Goal: Answer question/provide support

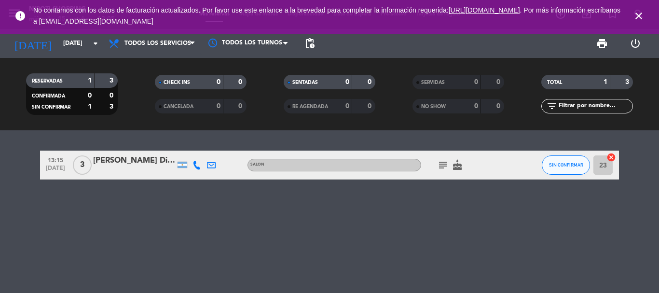
click at [144, 171] on div at bounding box center [134, 171] width 82 height 8
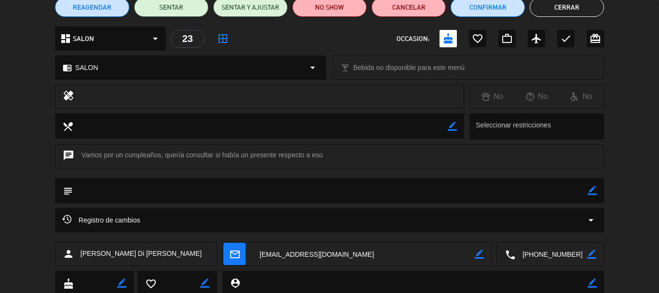
scroll to position [121, 0]
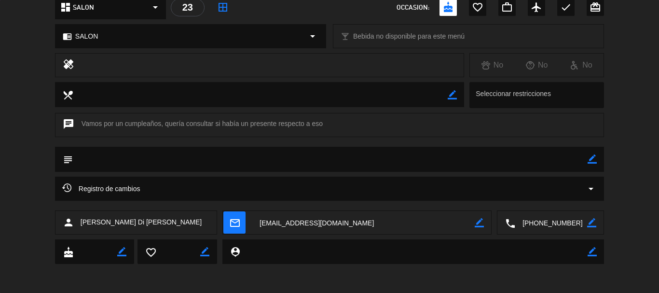
click at [66, 126] on icon "chat" at bounding box center [69, 125] width 12 height 14
drag, startPoint x: 212, startPoint y: 126, endPoint x: 237, endPoint y: 125, distance: 25.1
click at [225, 126] on div "chat Vamos por un cumpleaños, quería consultar si había un presente respecto a …" at bounding box center [329, 125] width 549 height 24
click at [350, 122] on div "chat Vamos por un cumpleaños, quería consultar si había un presente respecto a …" at bounding box center [329, 125] width 549 height 24
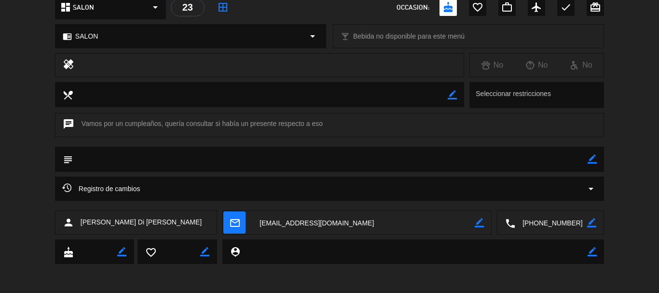
click at [548, 224] on textarea at bounding box center [552, 223] width 72 height 24
click at [566, 198] on span "content_paste" at bounding box center [569, 198] width 7 height 7
click at [539, 225] on textarea at bounding box center [552, 223] width 72 height 24
click at [586, 199] on span at bounding box center [586, 199] width 8 height 8
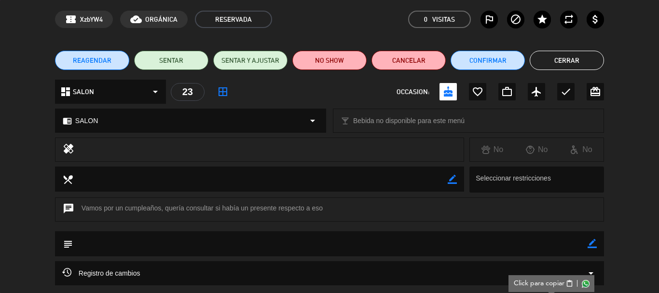
scroll to position [0, 0]
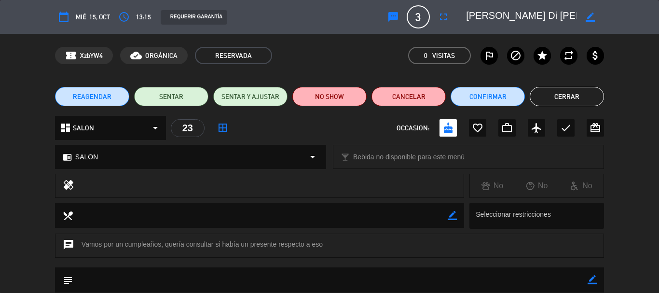
click at [566, 91] on button "Cerrar" at bounding box center [567, 96] width 74 height 19
